Goal: Information Seeking & Learning: Find specific fact

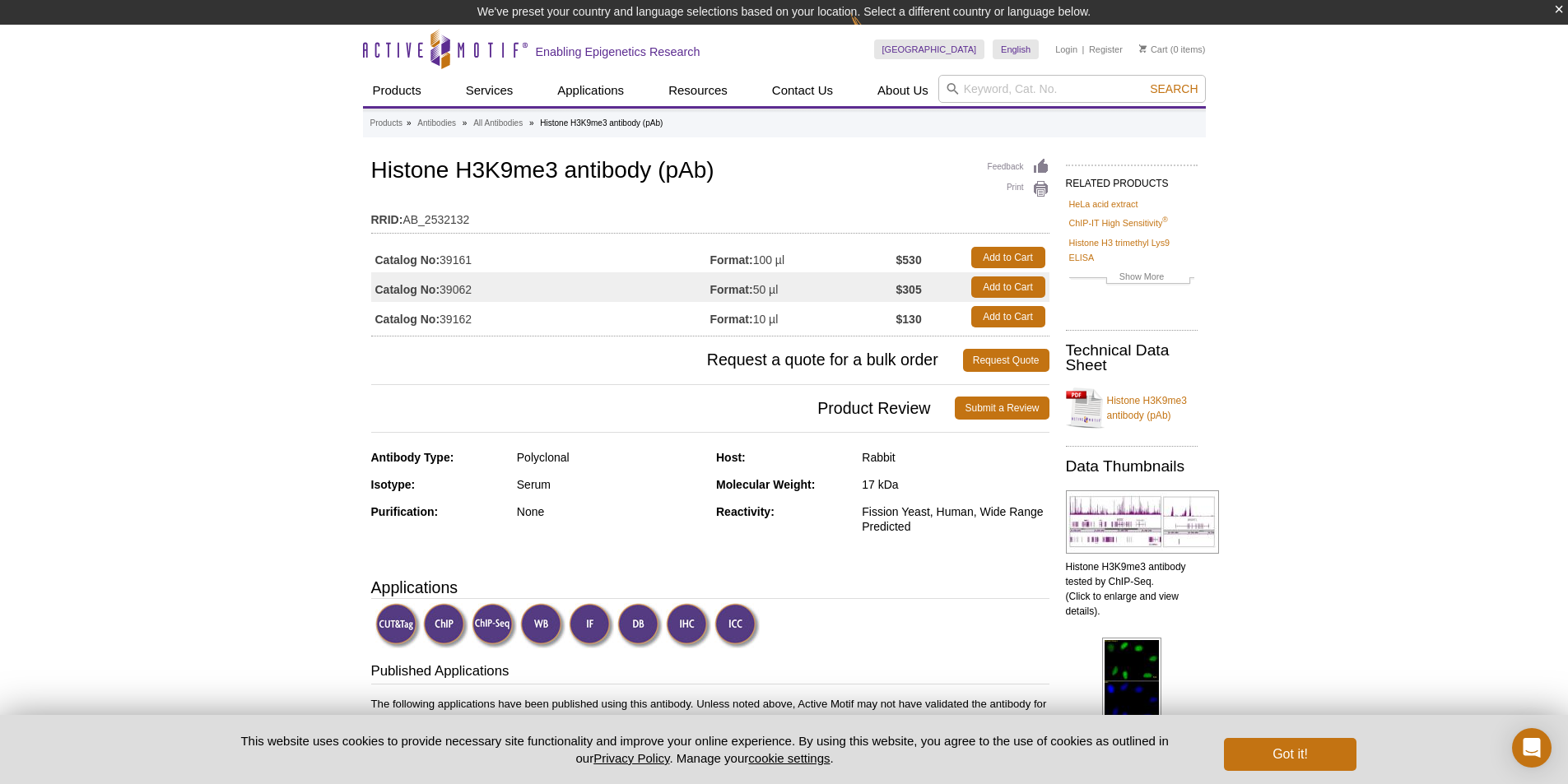
click at [449, 251] on td "Catalog No: 39161" at bounding box center [540, 257] width 339 height 29
click at [450, 258] on td "Catalog No: 39161" at bounding box center [540, 256] width 339 height 29
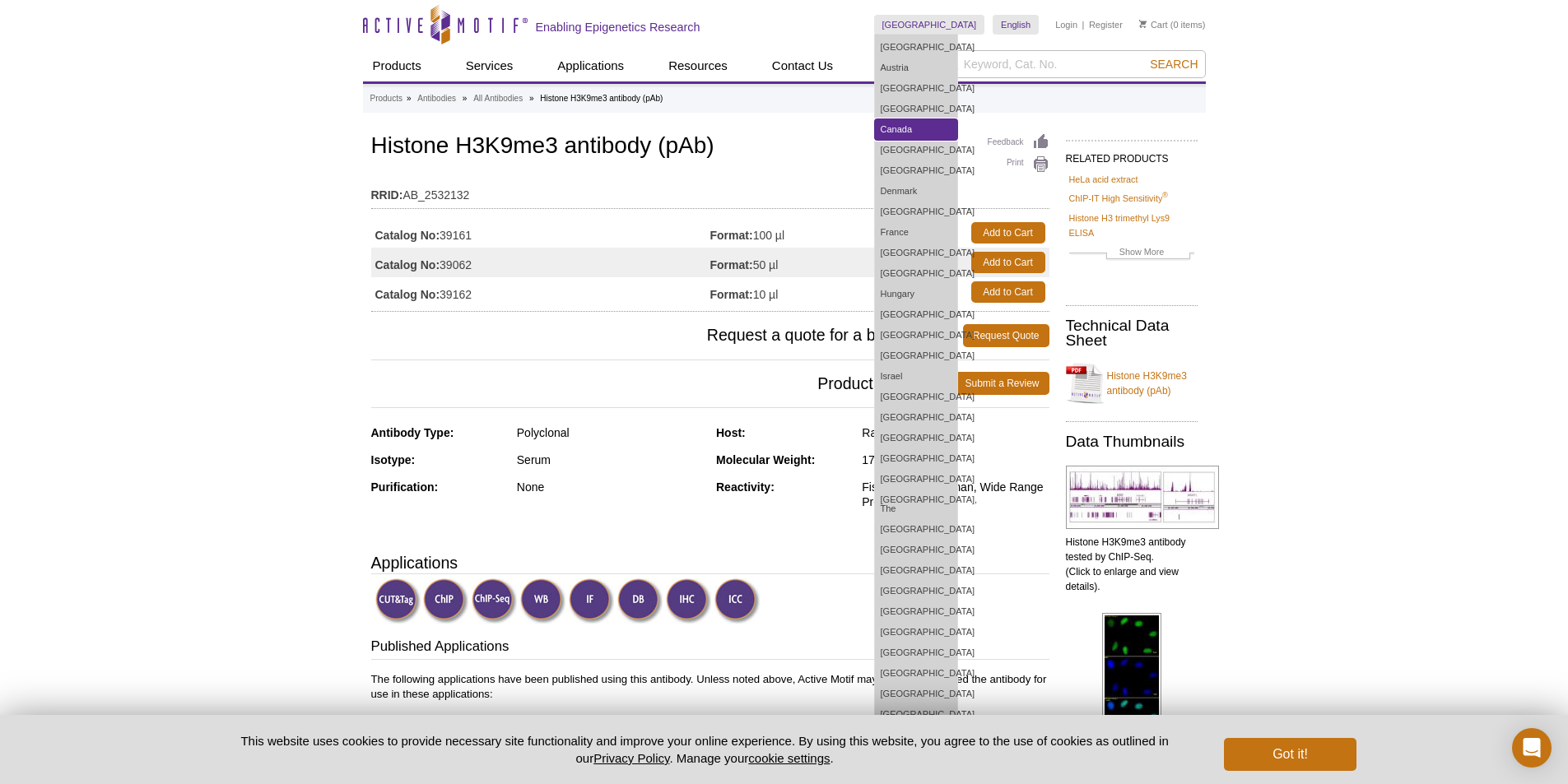
click at [953, 133] on link "Canada" at bounding box center [916, 129] width 82 height 21
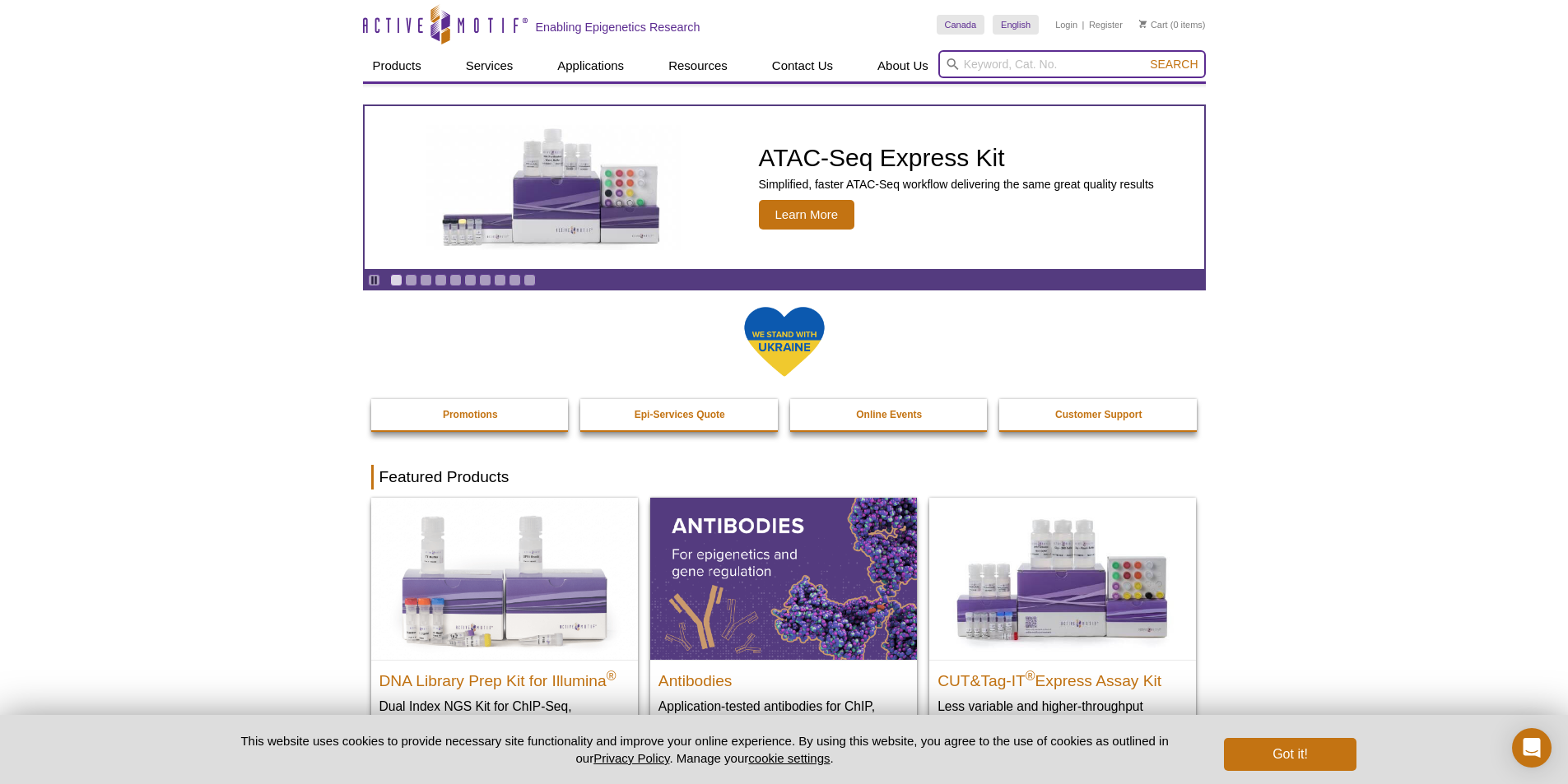
click at [1001, 60] on input "search" at bounding box center [1071, 63] width 267 height 28
paste input "39062"
type input "39062"
click at [1198, 63] on button "Search" at bounding box center [1173, 64] width 57 height 15
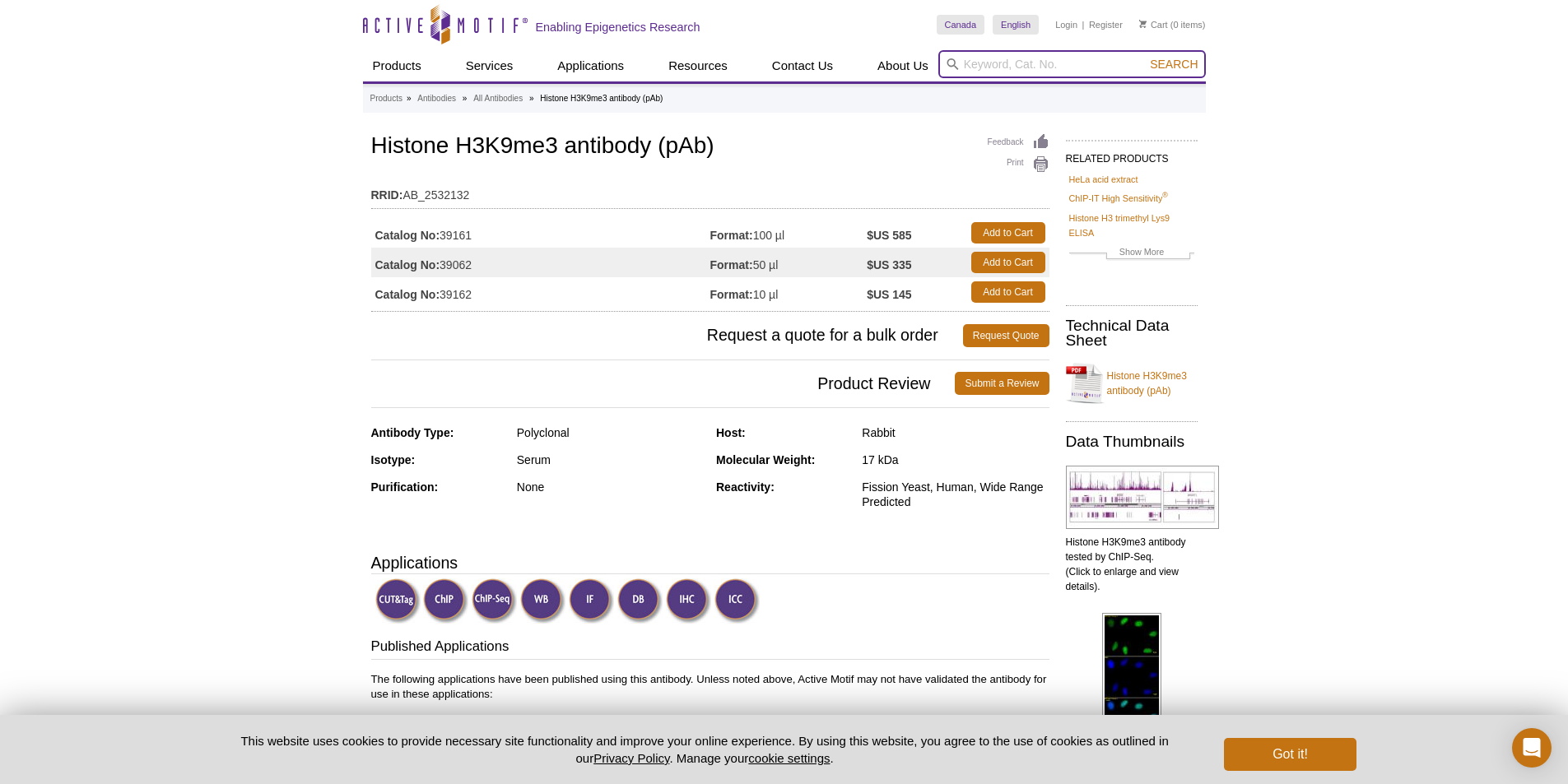
click at [1088, 57] on input "search" at bounding box center [1071, 63] width 267 height 28
type input "39255"
click at [1145, 57] on button "Search" at bounding box center [1173, 64] width 57 height 15
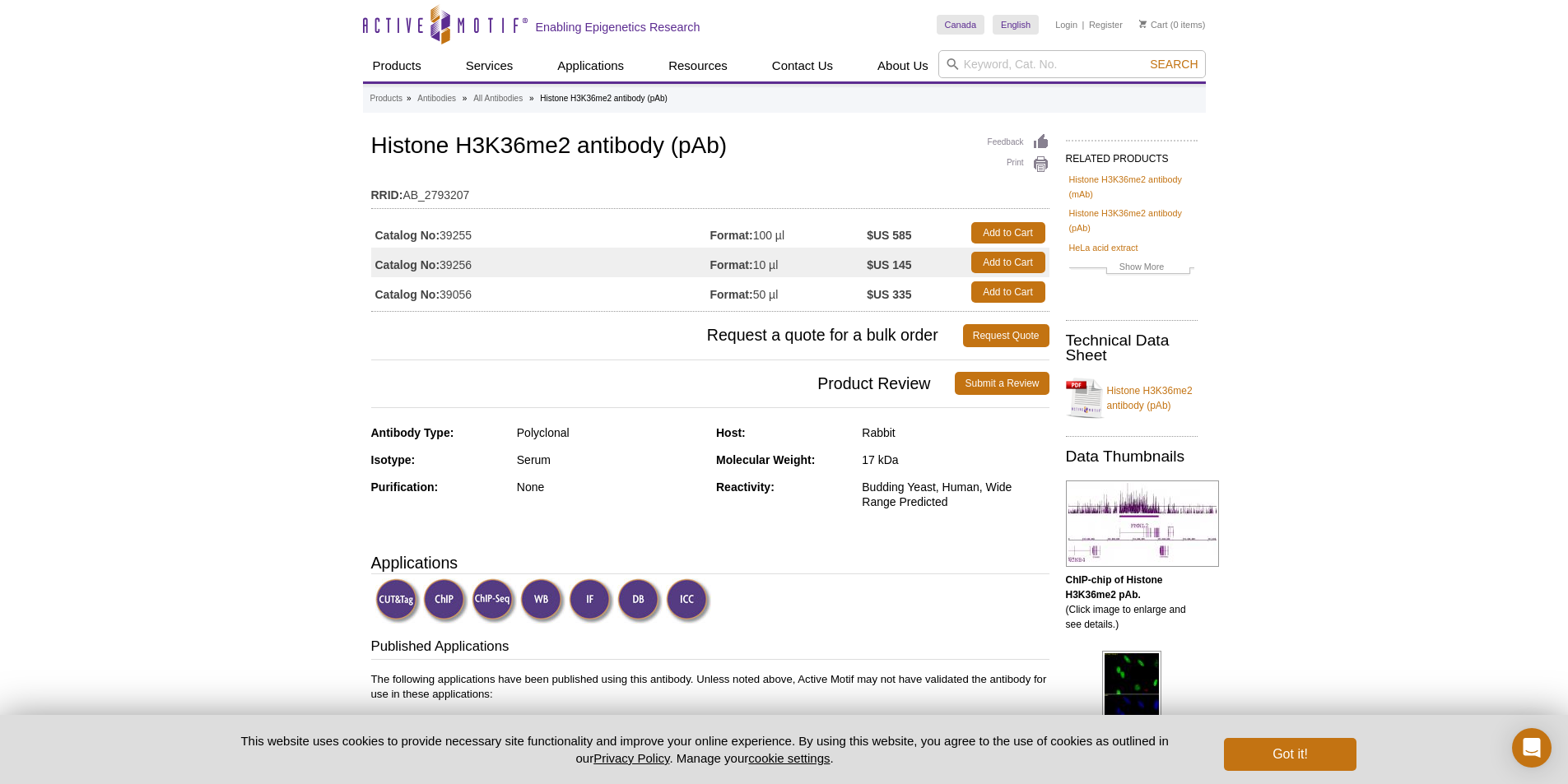
click at [524, 239] on td "Catalog No: 39255" at bounding box center [540, 232] width 339 height 29
